Goal: Register for event/course

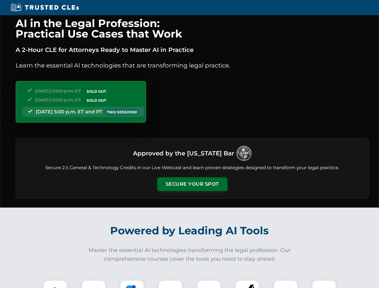
click at [192, 184] on button "Secure Your Spot" at bounding box center [192, 184] width 70 height 14
click at [55, 284] on img at bounding box center [54, 291] width 17 height 17
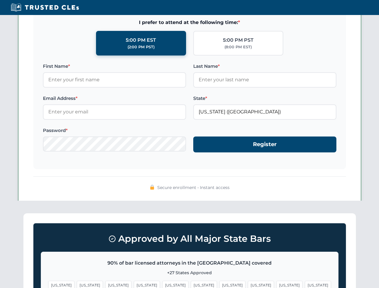
click at [219, 284] on span "[US_STATE]" at bounding box center [232, 285] width 26 height 9
click at [276, 284] on span "[US_STATE]" at bounding box center [289, 285] width 26 height 9
